Goal: Check status: Check status

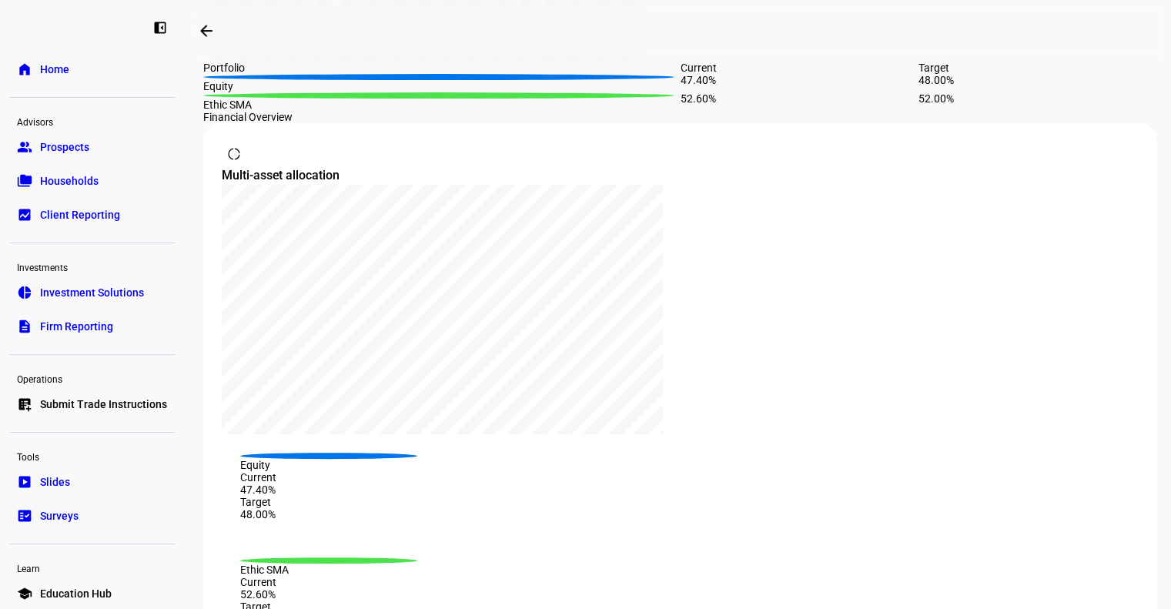
scroll to position [568, 0]
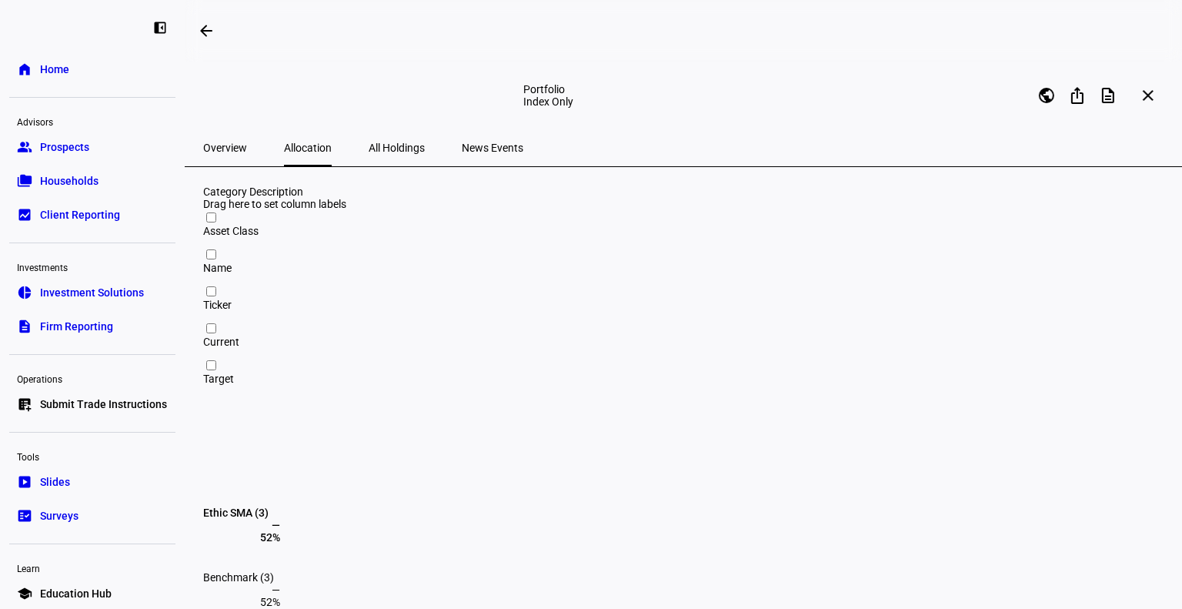
click at [203, 507] on span at bounding box center [203, 513] width 0 height 12
click at [203, 377] on span at bounding box center [203, 383] width 0 height 12
click at [206, 28] on mat-icon "arrow_backwards" at bounding box center [206, 31] width 18 height 18
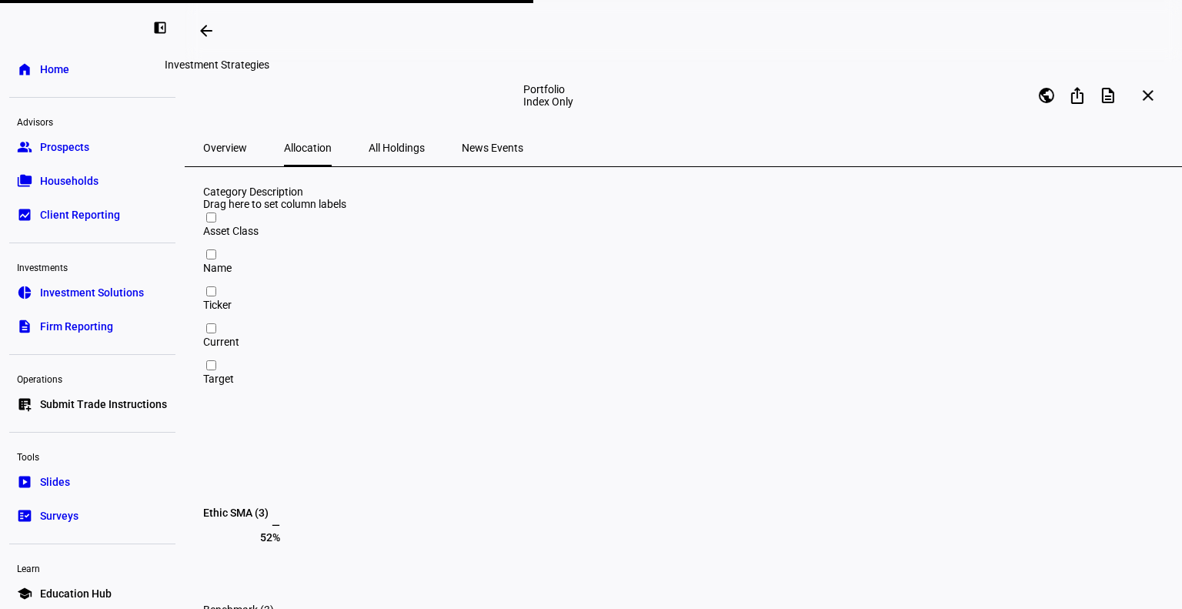
click at [209, 30] on mat-icon "arrow_backwards" at bounding box center [206, 31] width 18 height 18
click at [206, 25] on mat-icon "arrow_backwards" at bounding box center [206, 31] width 18 height 18
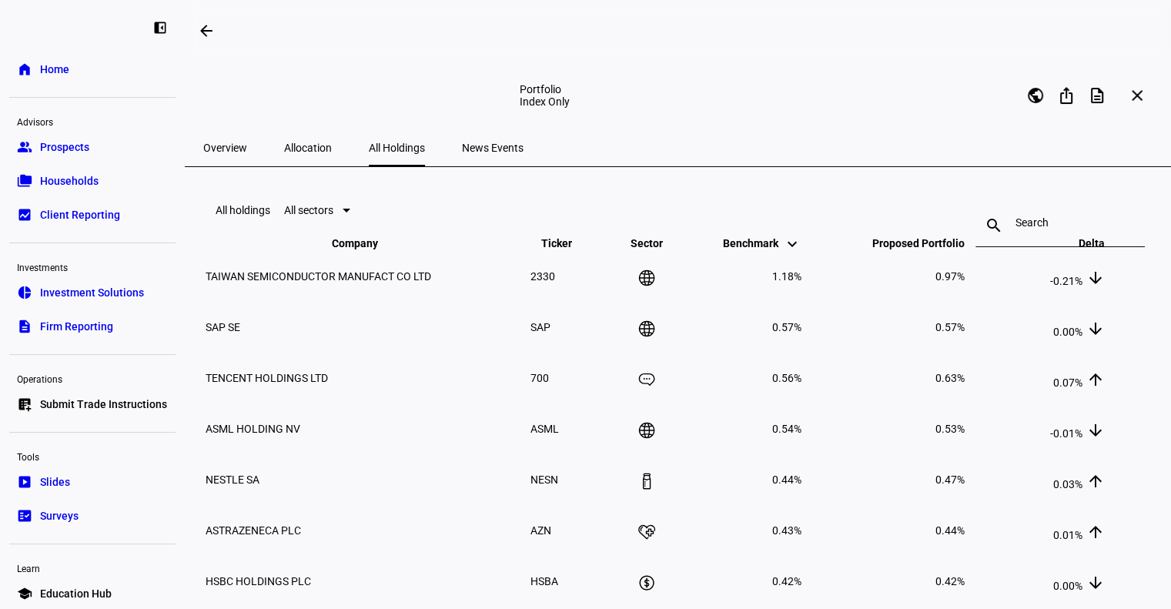
click at [232, 154] on span "Overview" at bounding box center [225, 147] width 44 height 37
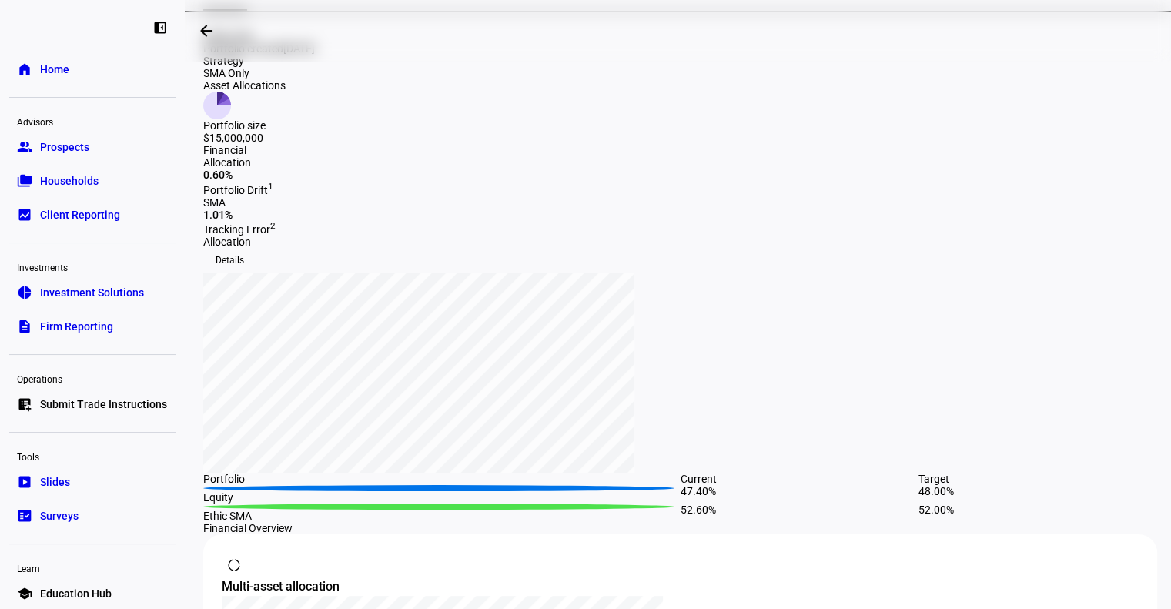
scroll to position [160, 0]
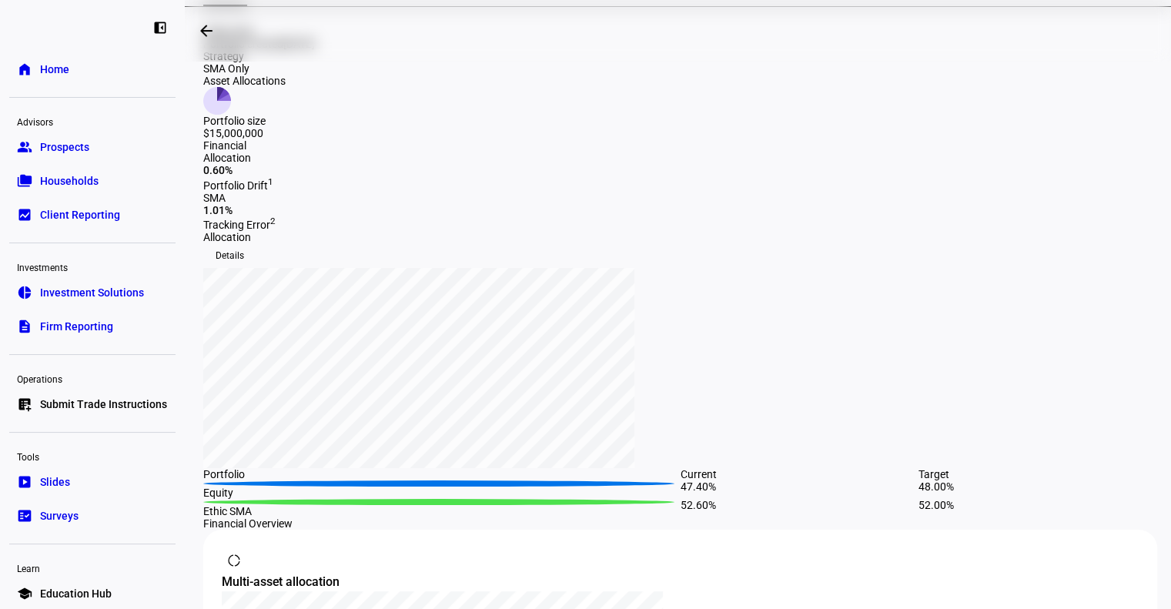
click at [276, 231] on span "Tracking Error 2" at bounding box center [239, 225] width 72 height 12
